Goal: Transaction & Acquisition: Purchase product/service

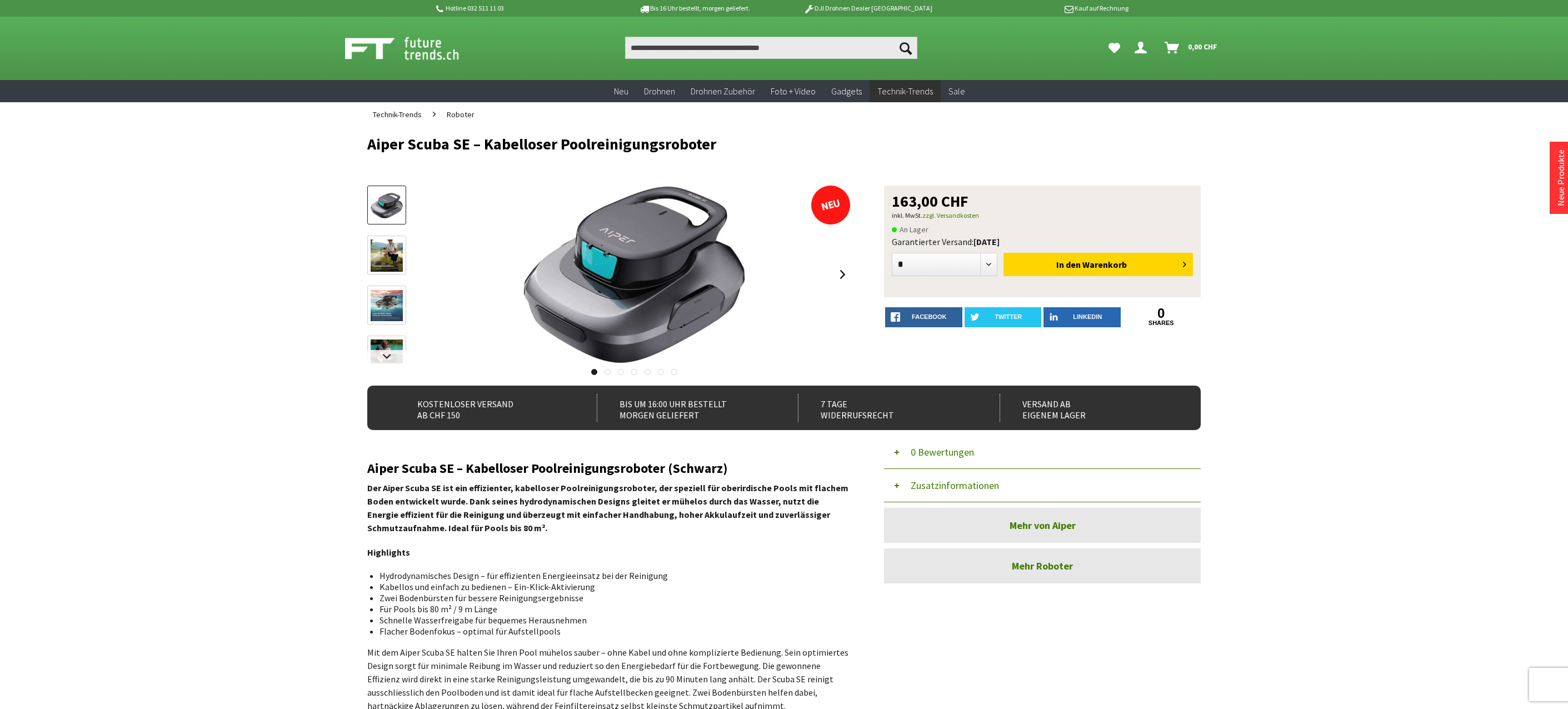
click at [453, 113] on span "Roboter" at bounding box center [461, 115] width 28 height 10
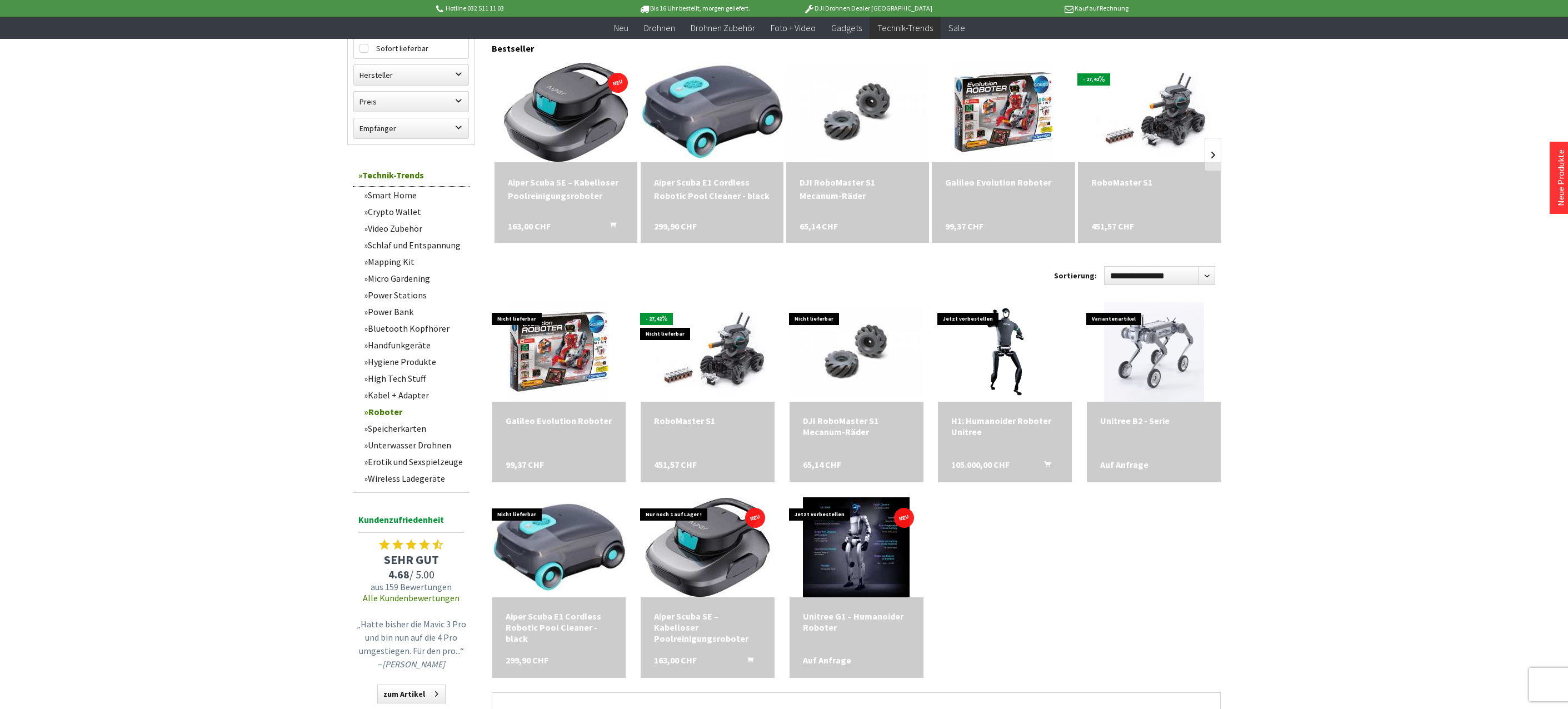
scroll to position [334, 0]
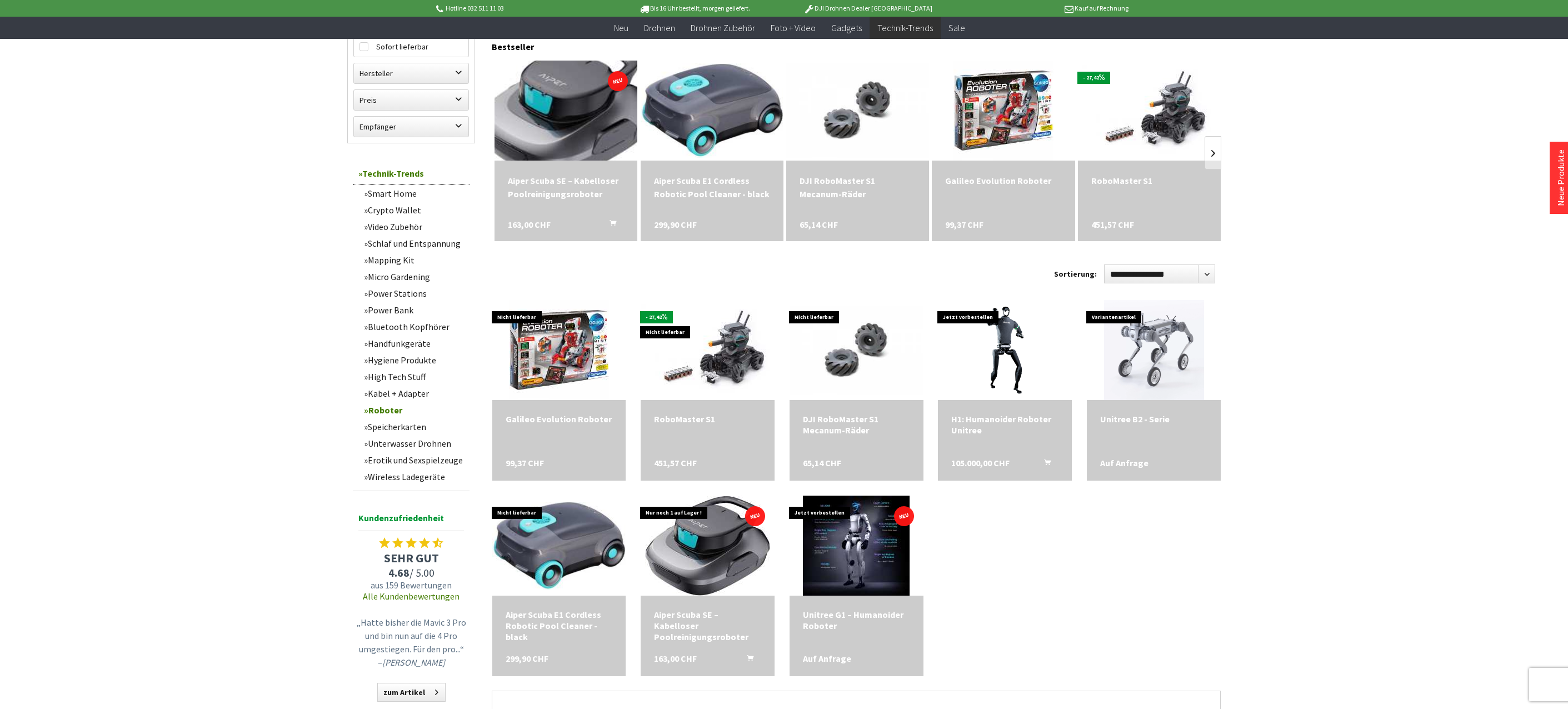
click at [568, 102] on img at bounding box center [566, 111] width 175 height 140
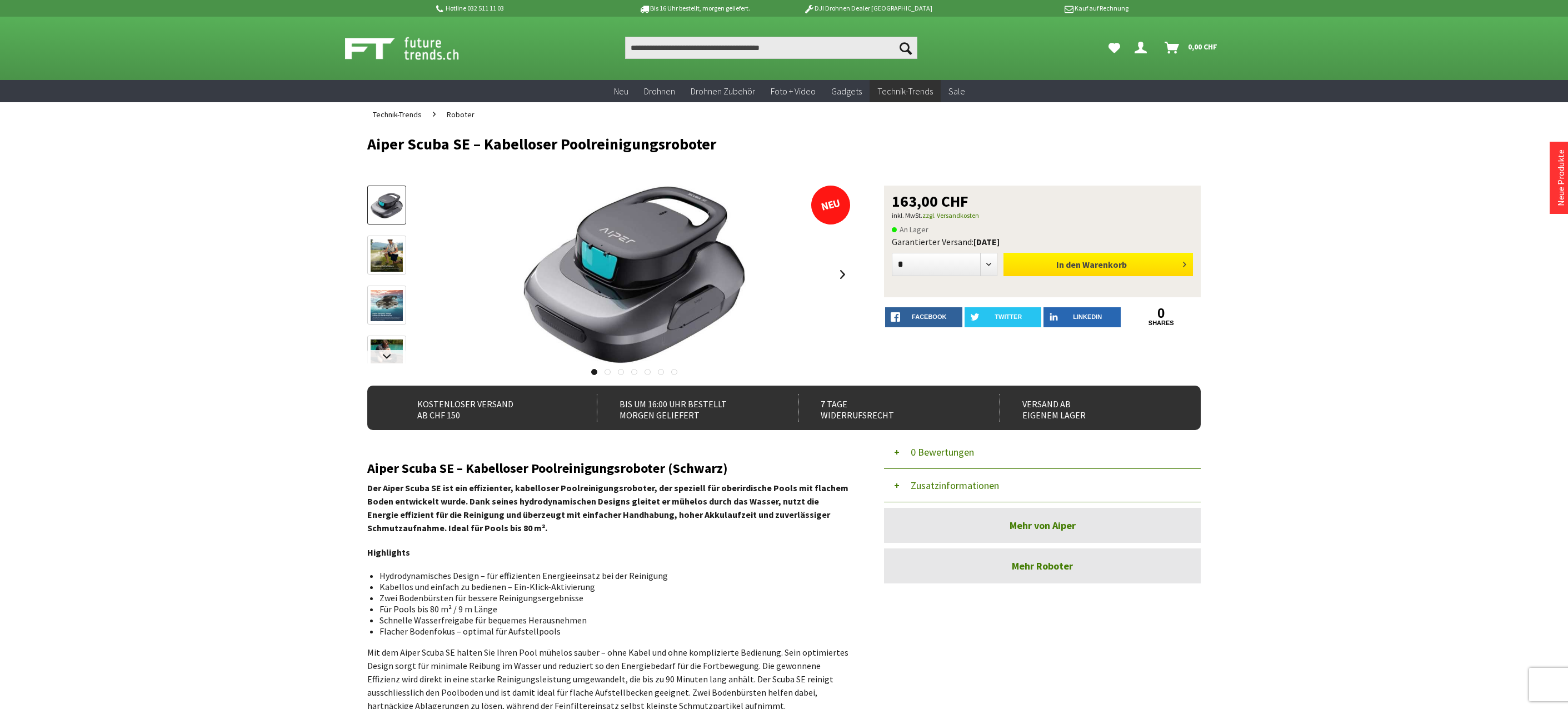
click at [1110, 264] on span "Warenkorb" at bounding box center [1104, 264] width 45 height 11
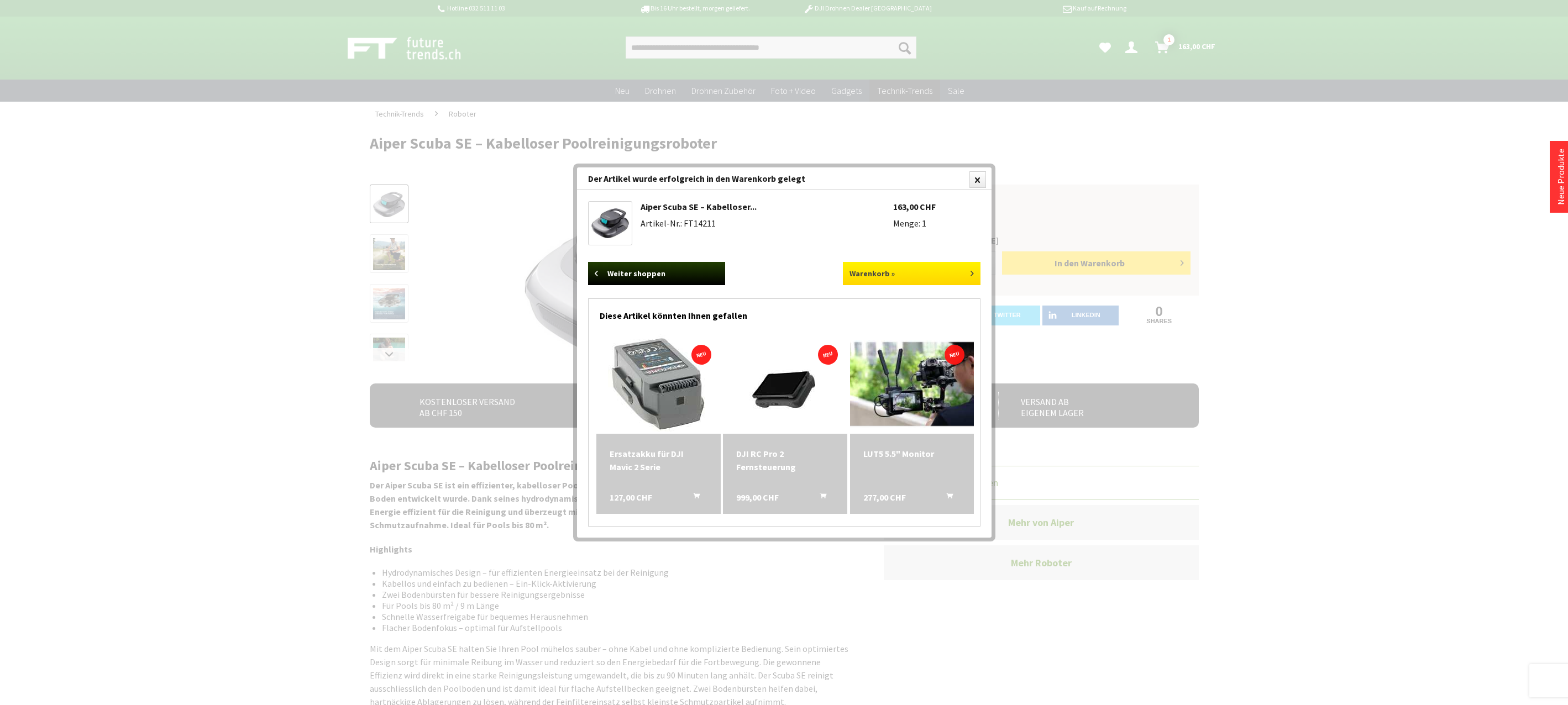
click at [938, 278] on link "Warenkorb »" at bounding box center [912, 274] width 138 height 23
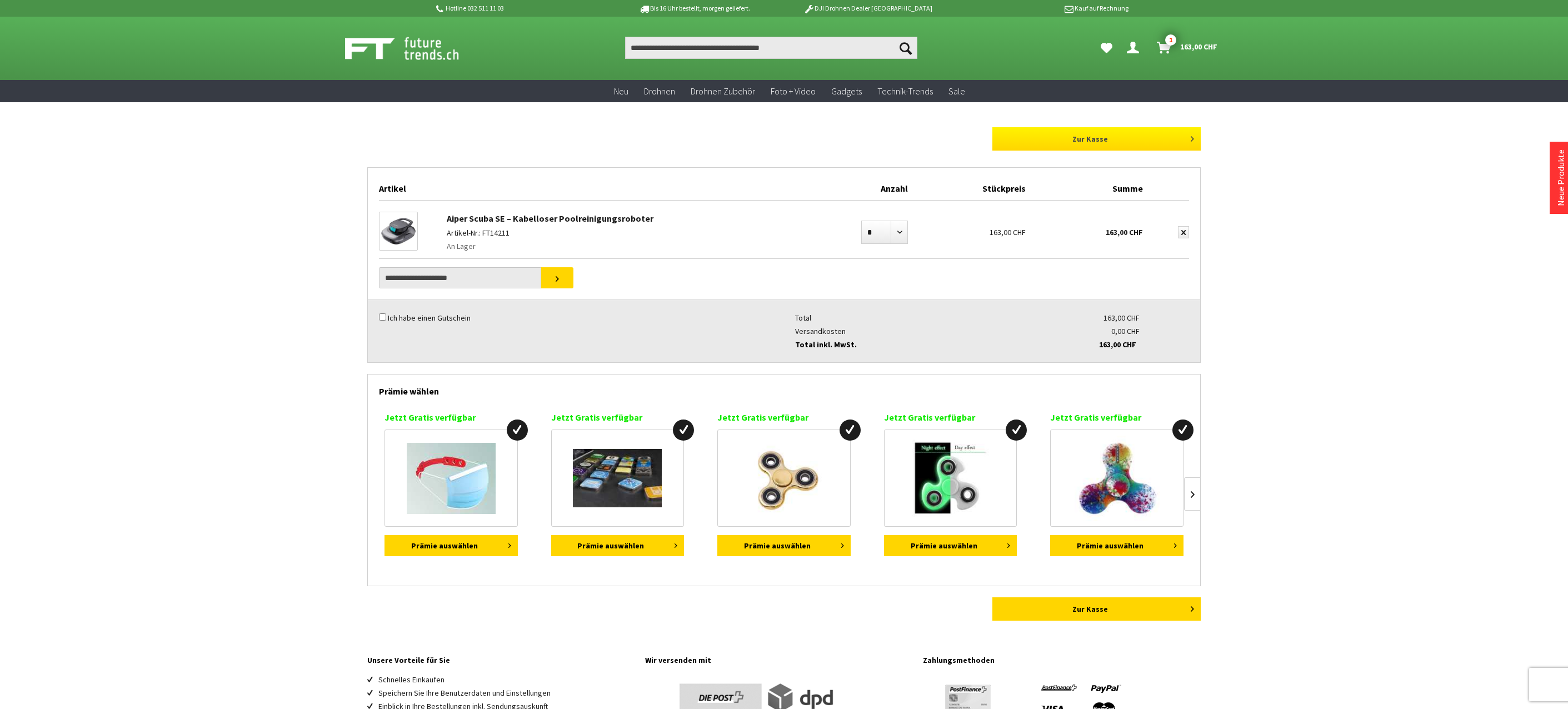
click at [1072, 143] on link "Zur Kasse" at bounding box center [1096, 139] width 208 height 23
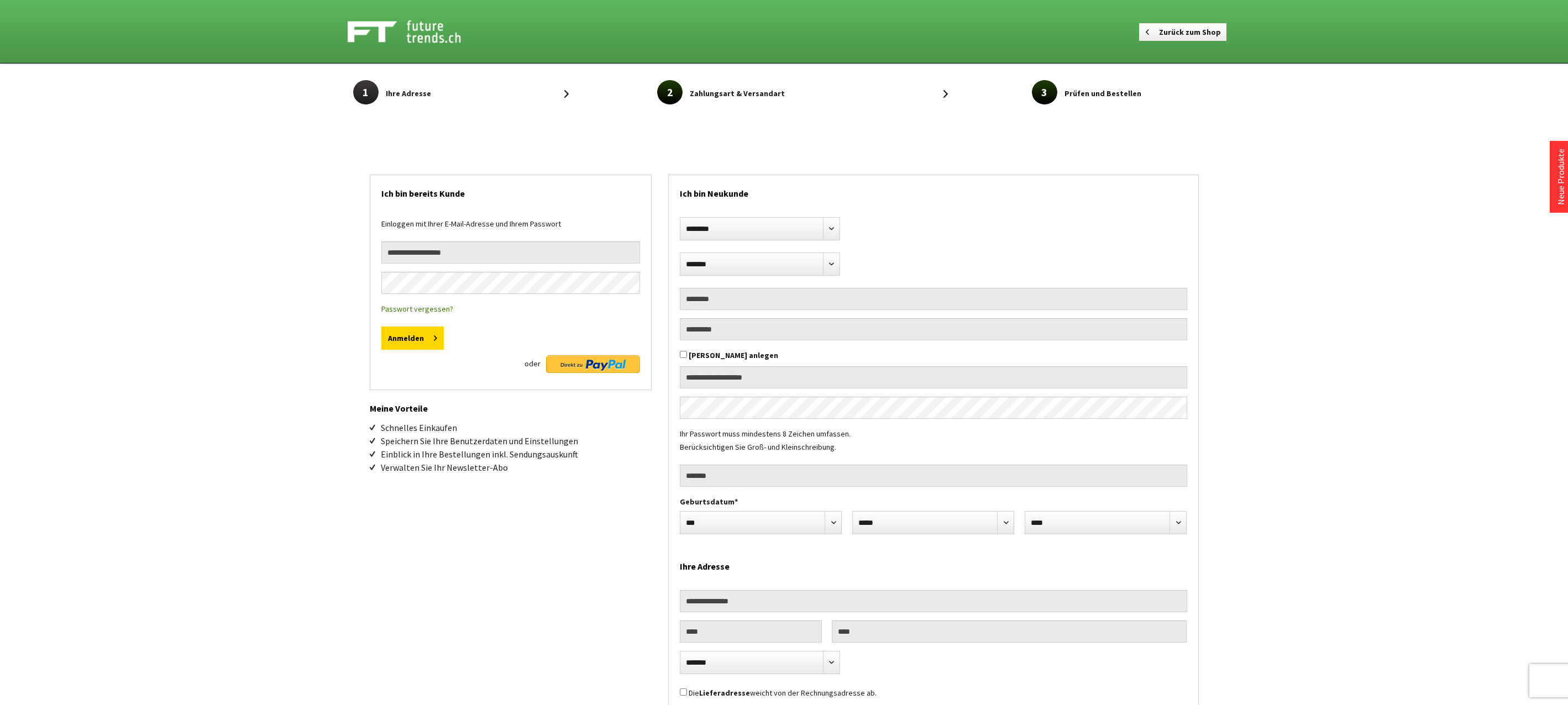
select select "**"
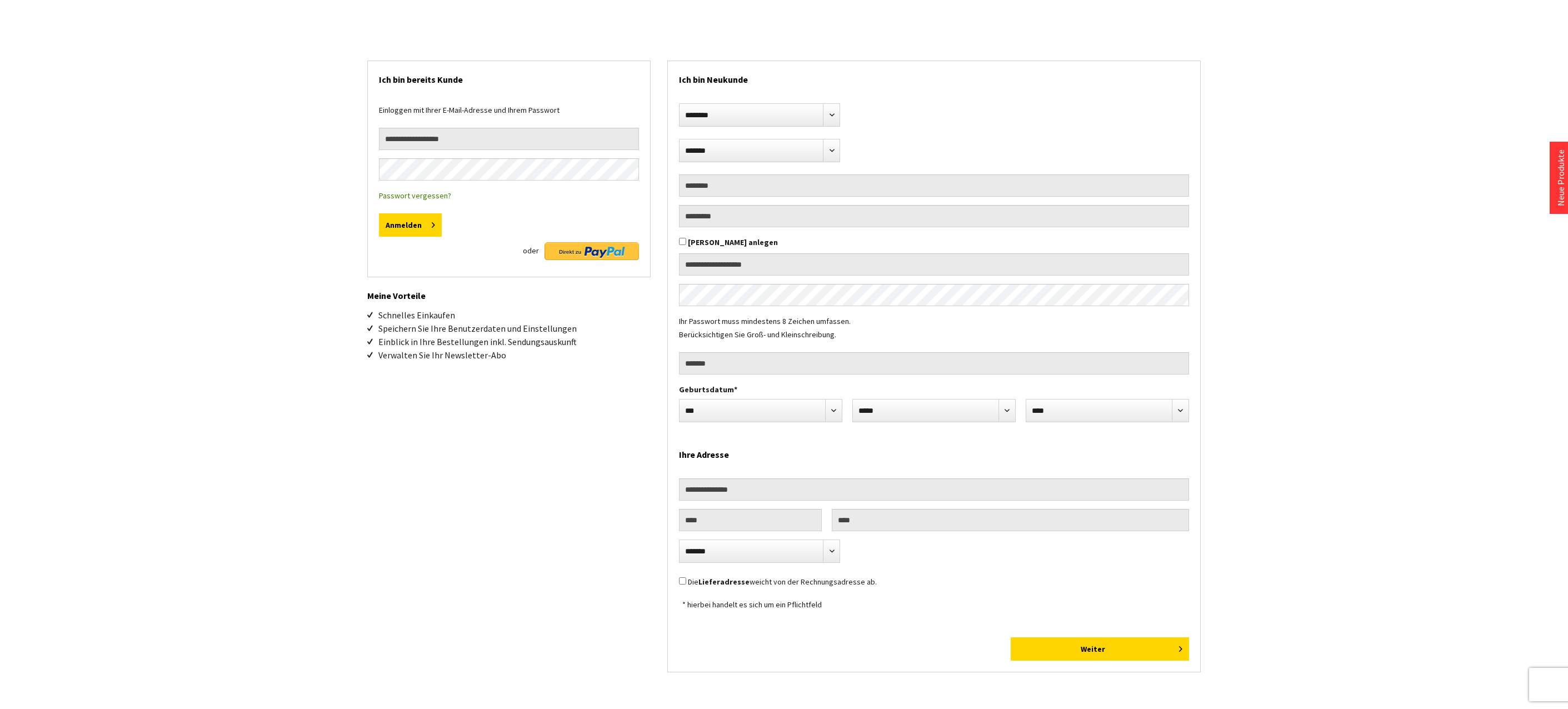
scroll to position [55, 0]
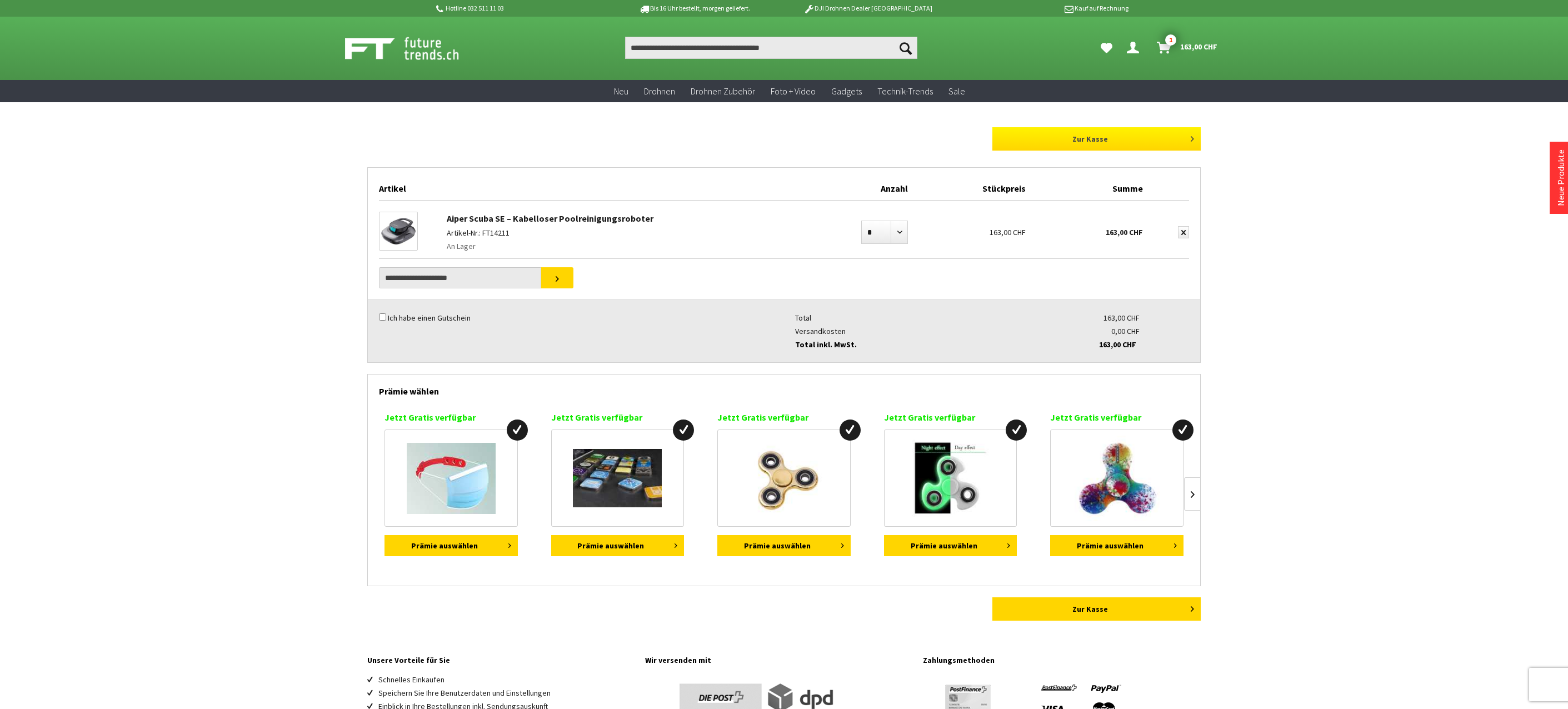
click at [1110, 143] on link "Zur Kasse" at bounding box center [1096, 139] width 208 height 23
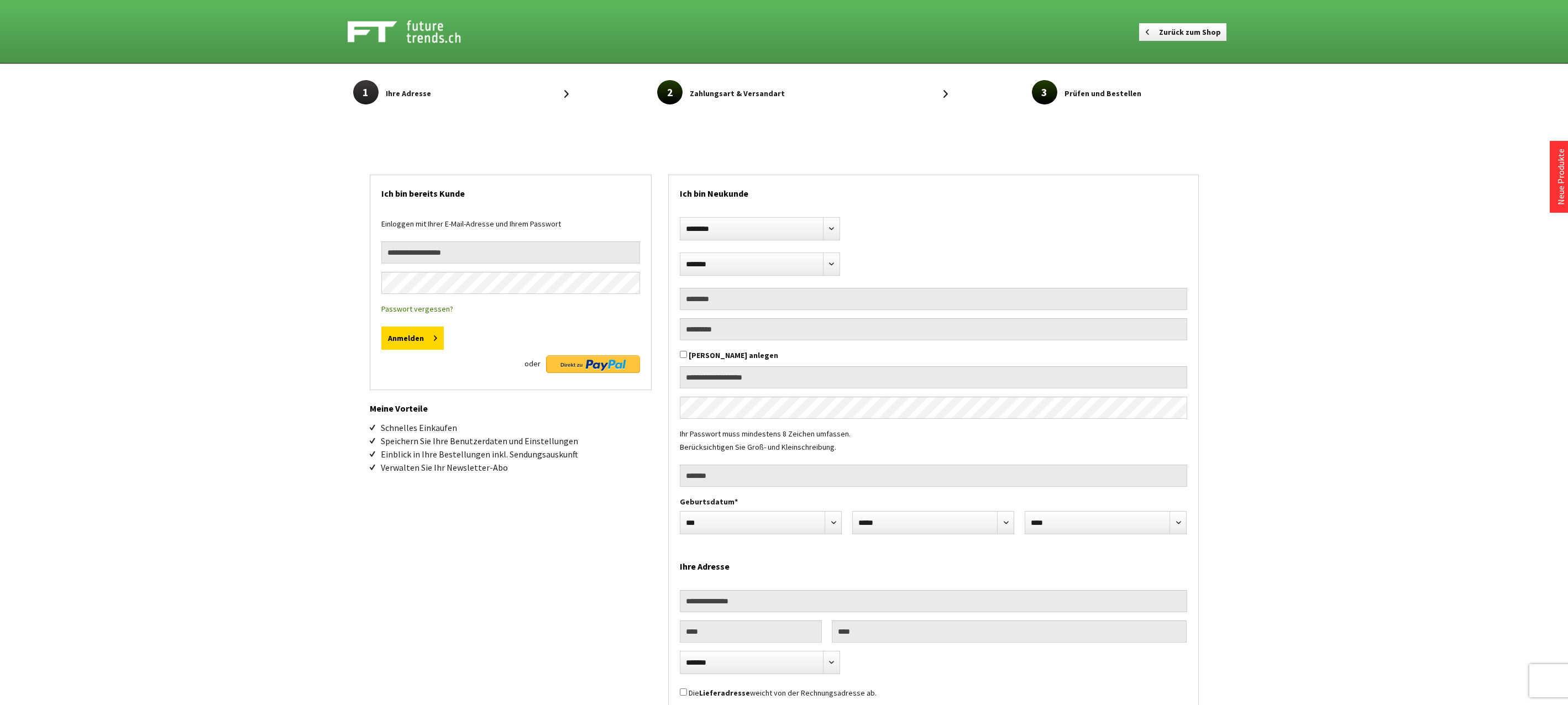
select select "**"
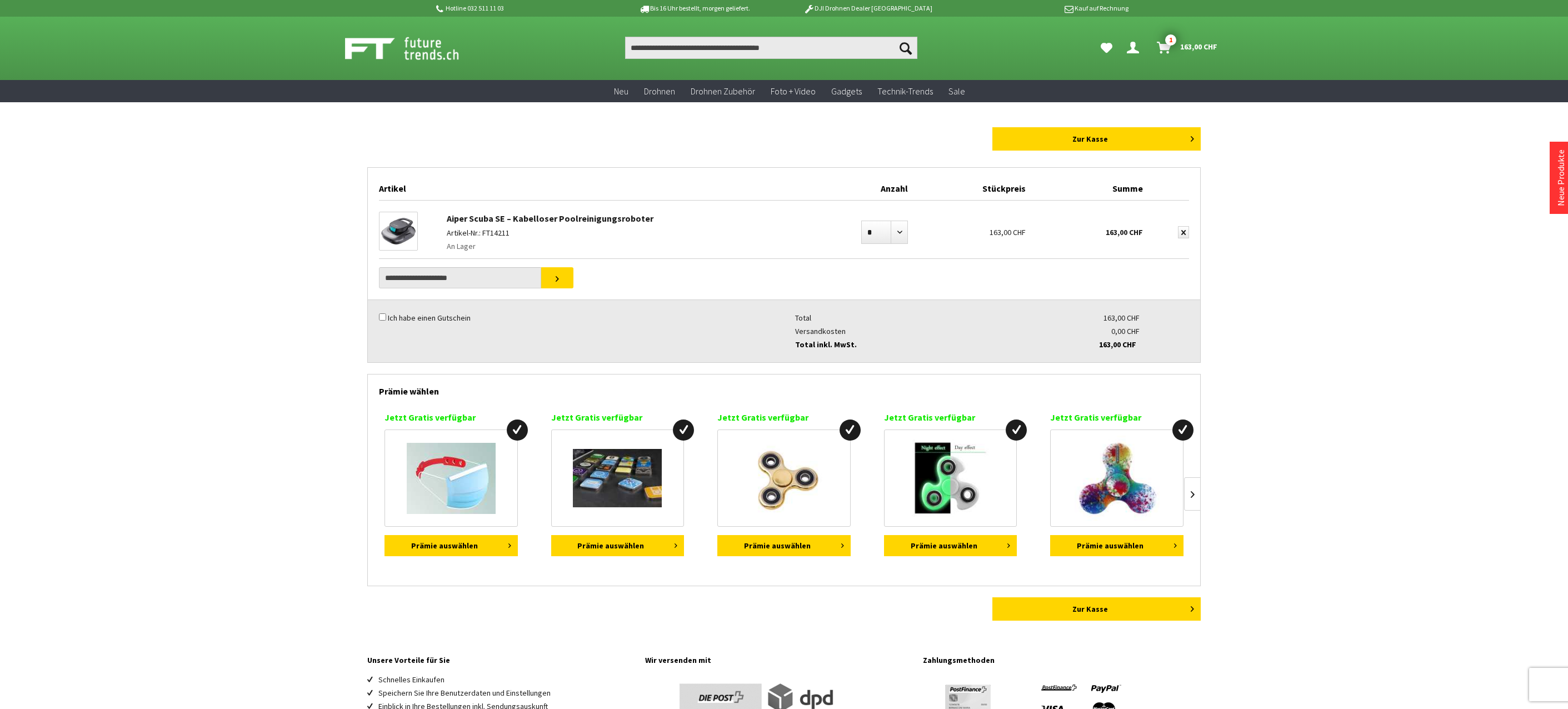
click at [542, 219] on link "Aiper Scuba SE – Kabelloser Poolreinigungsroboter" at bounding box center [550, 218] width 207 height 11
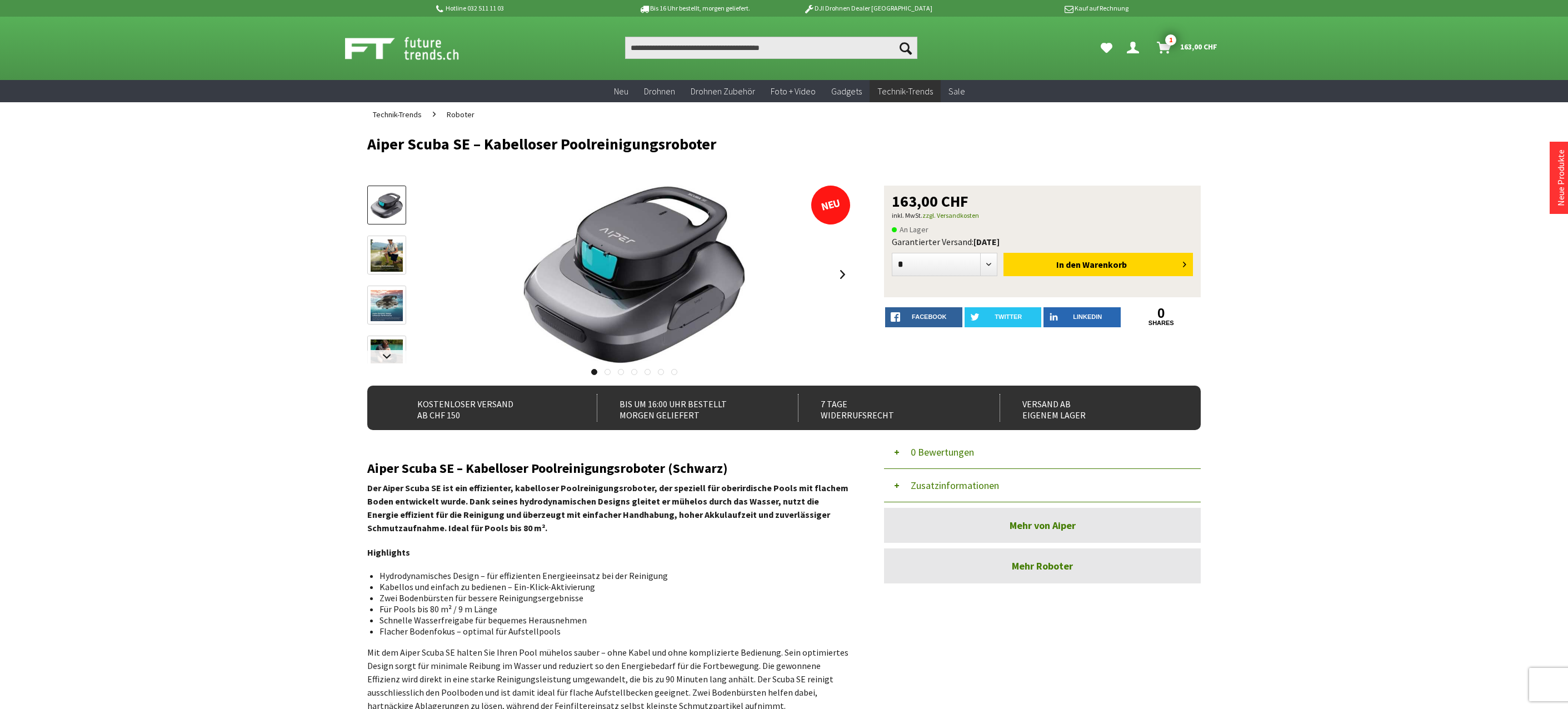
click at [1168, 46] on icon "Warenkorb" at bounding box center [1164, 43] width 15 height 9
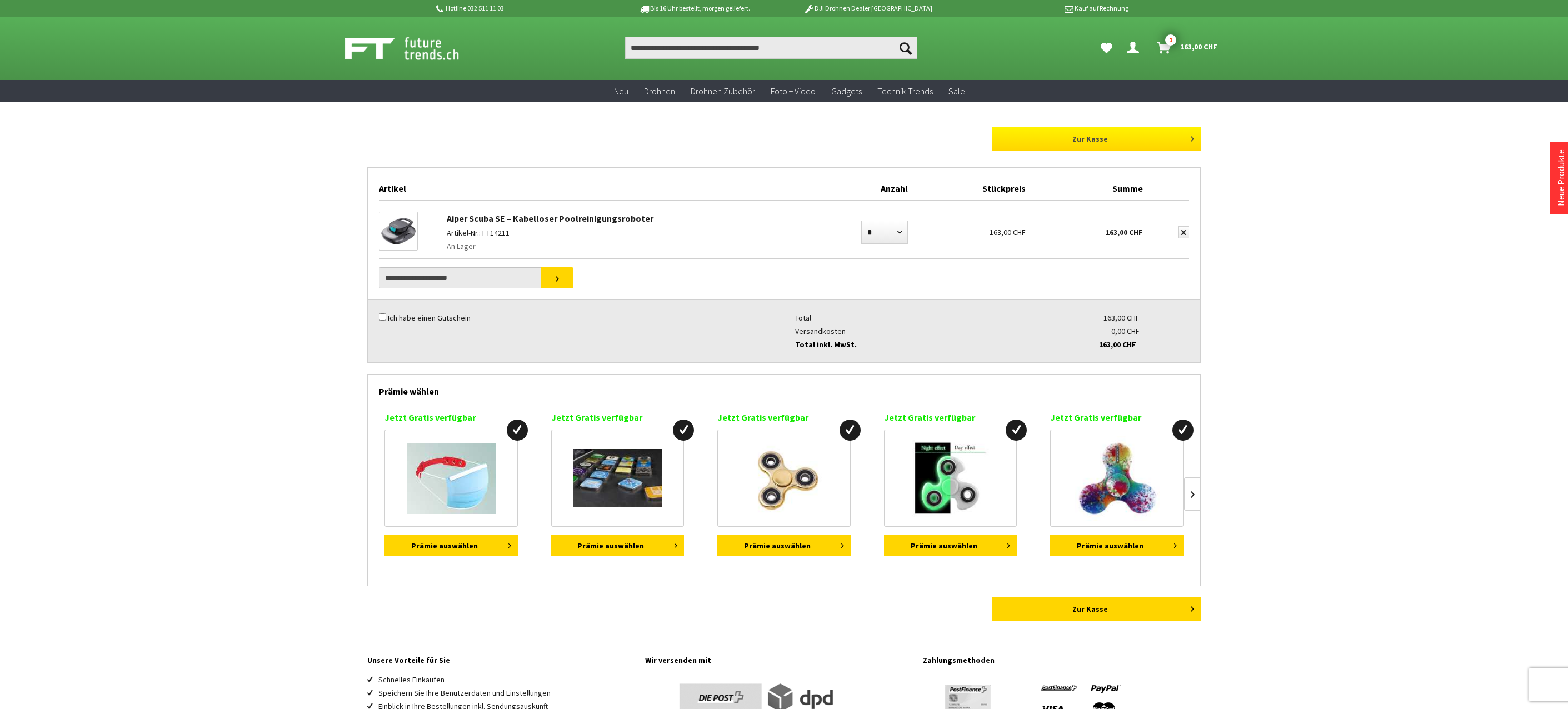
click at [1072, 141] on link "Zur Kasse" at bounding box center [1096, 139] width 208 height 23
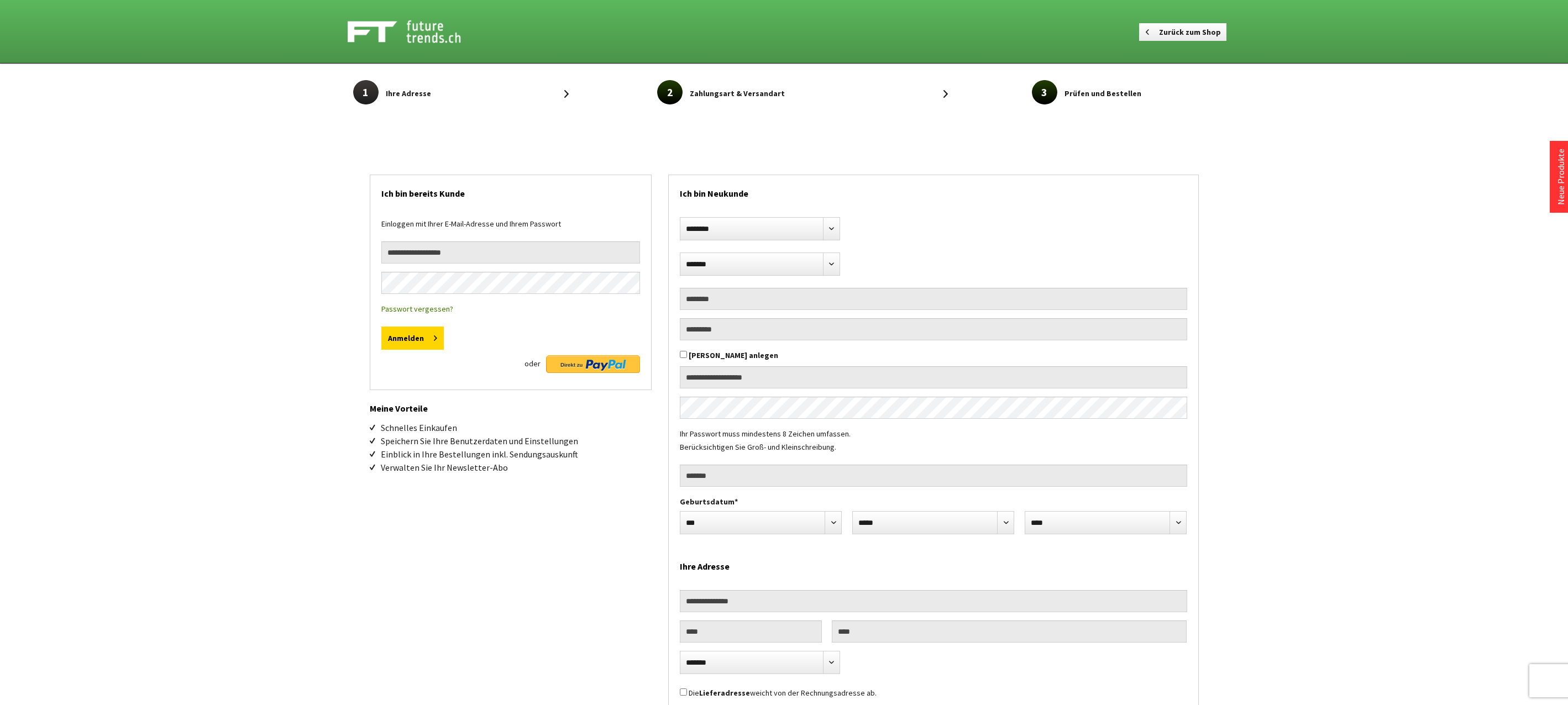
select select "**"
click at [585, 361] on img at bounding box center [588, 364] width 94 height 17
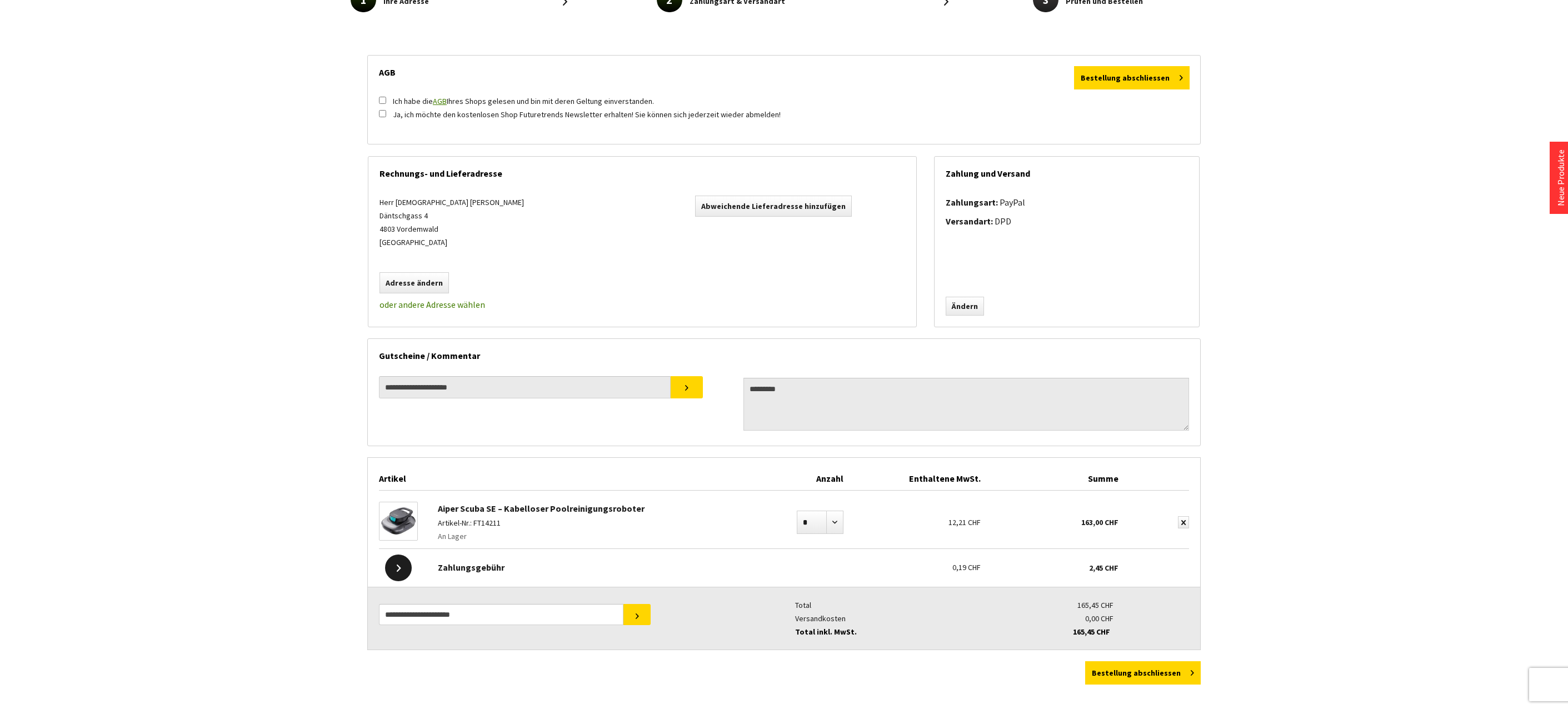
scroll to position [111, 0]
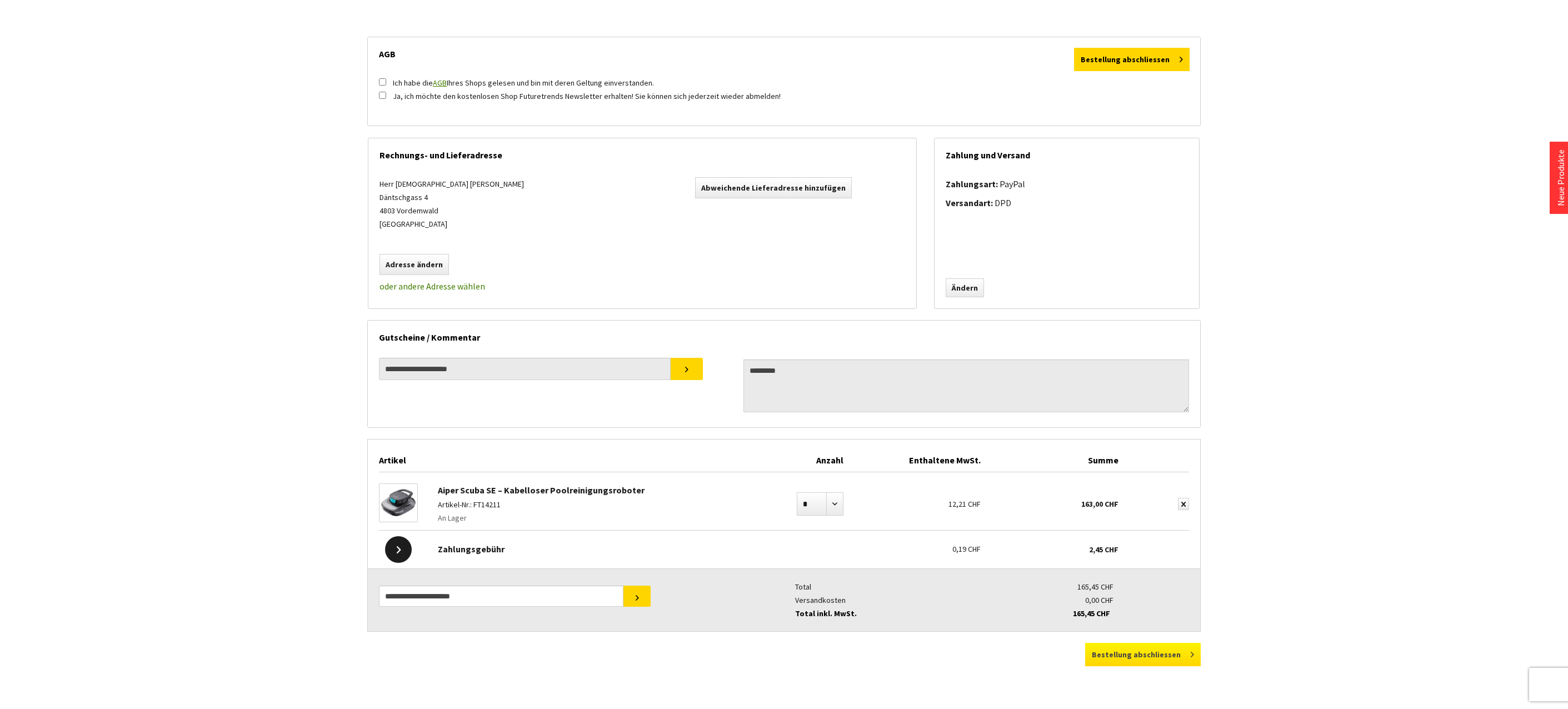
click at [1168, 659] on button "Bestellung abschliessen" at bounding box center [1142, 655] width 115 height 23
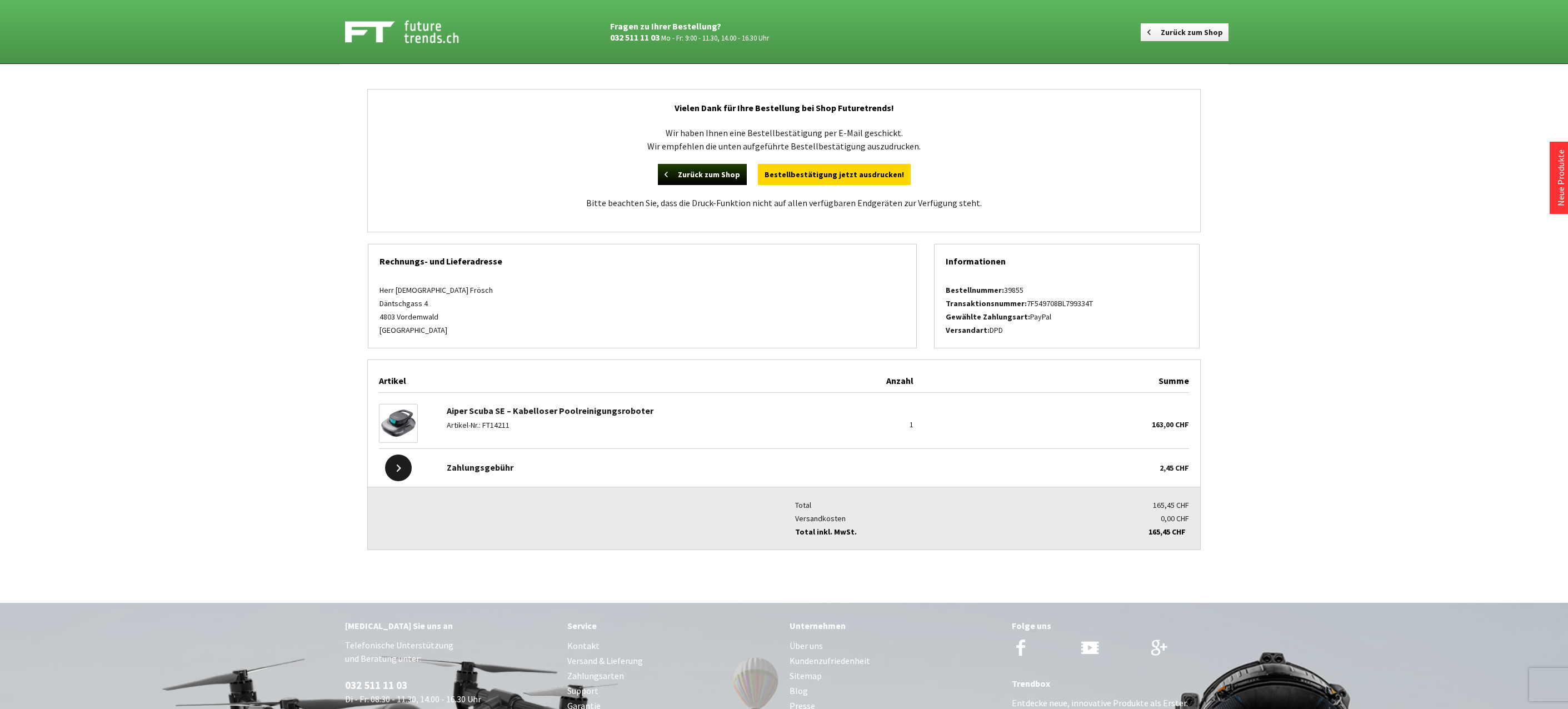
click at [534, 410] on link "Aiper Scuba SE – Kabelloser Poolreinigungsroboter" at bounding box center [550, 410] width 207 height 11
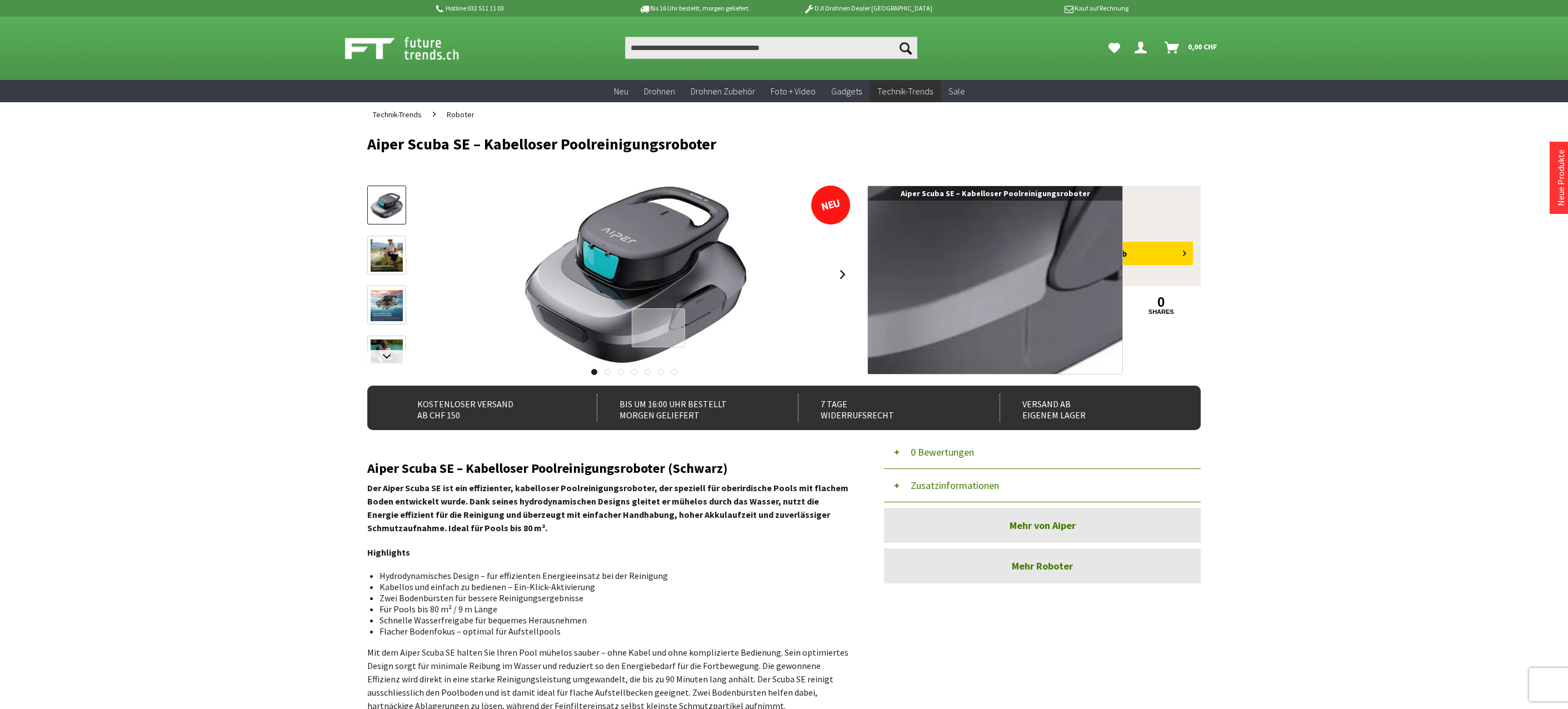
drag, startPoint x: 653, startPoint y: 332, endPoint x: 658, endPoint y: 328, distance: 6.4
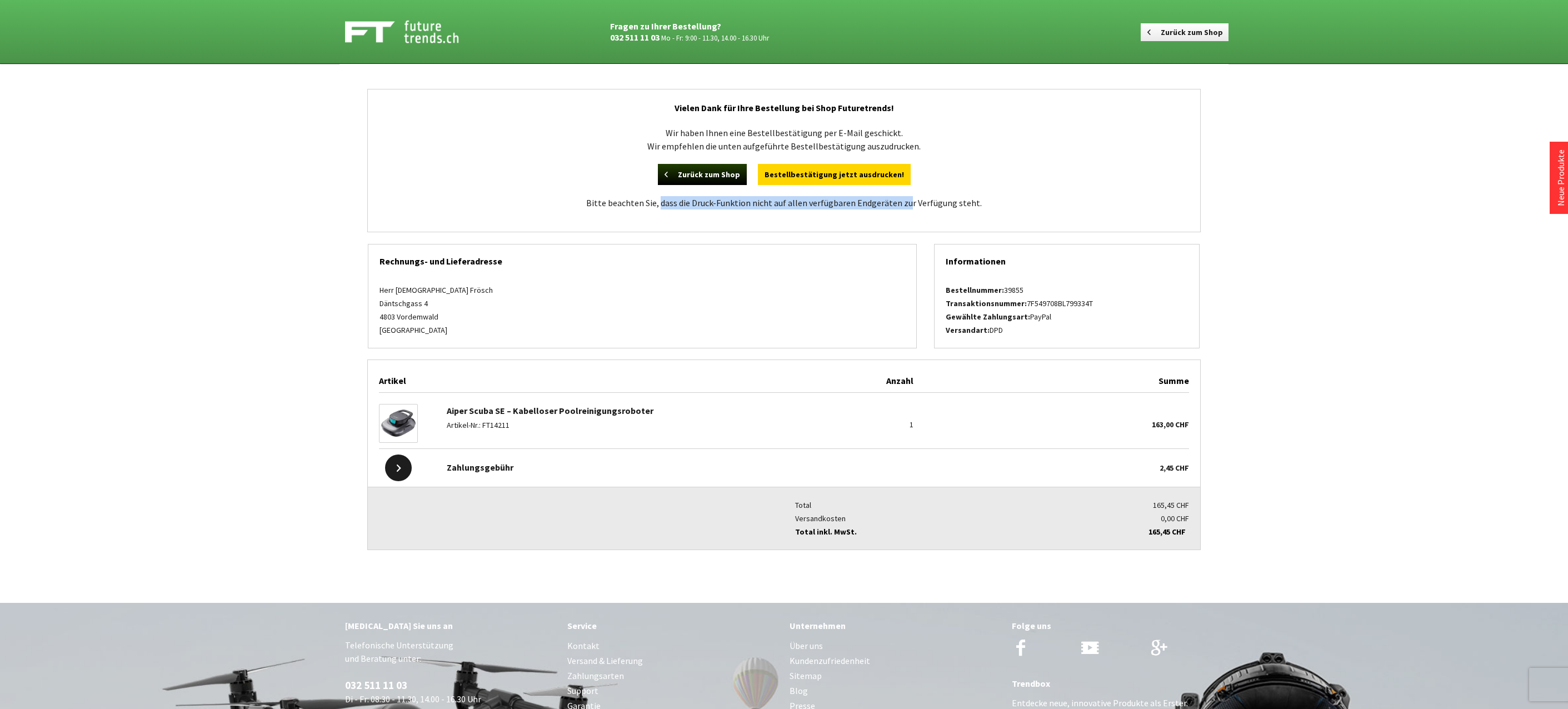
drag, startPoint x: 661, startPoint y: 207, endPoint x: 907, endPoint y: 212, distance: 246.1
click at [907, 212] on div "Wir haben Ihnen eine Bestellbestätigung per E-Mail geschickt. Wir empfehlen die…" at bounding box center [784, 174] width 832 height 117
click at [906, 426] on div "Anzahl 1" at bounding box center [869, 420] width 89 height 43
click at [853, 180] on link "Bestellbestätigung jetzt ausdrucken!" at bounding box center [834, 175] width 153 height 21
